Goal: Check status: Check status

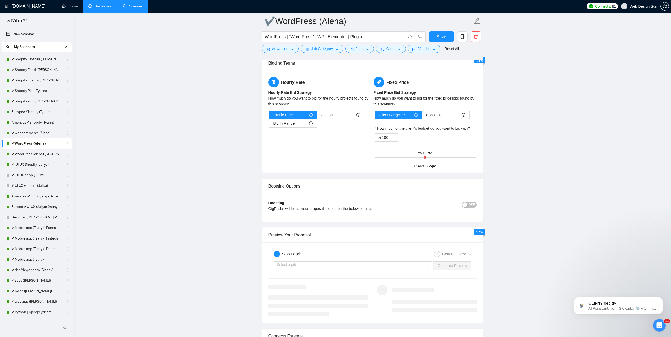
click at [101, 7] on link "Dashboard" at bounding box center [100, 6] width 24 height 4
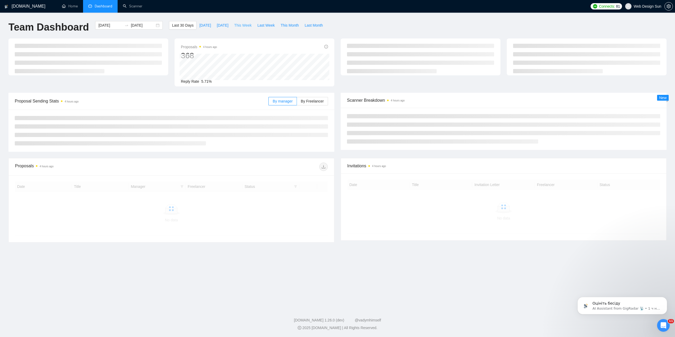
click at [240, 27] on span "This Week" at bounding box center [242, 25] width 17 height 6
type input "[DATE]"
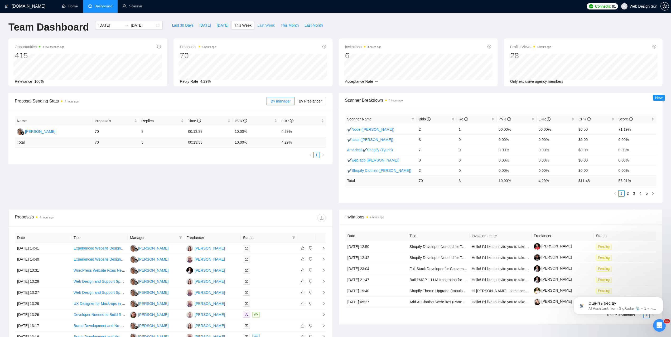
click at [257, 23] on span "Last Week" at bounding box center [265, 25] width 17 height 6
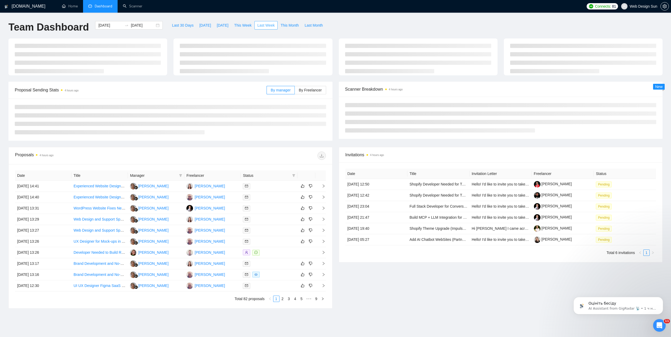
type input "[DATE]"
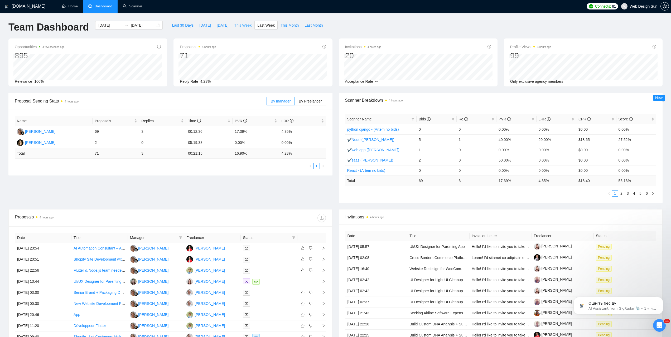
click at [236, 23] on span "This Week" at bounding box center [242, 25] width 17 height 6
type input "[DATE]"
